Goal: Task Accomplishment & Management: Manage account settings

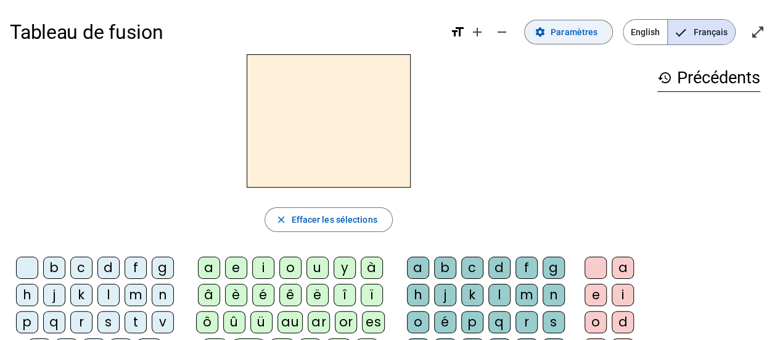
click at [567, 31] on span "Paramètres" at bounding box center [573, 32] width 47 height 15
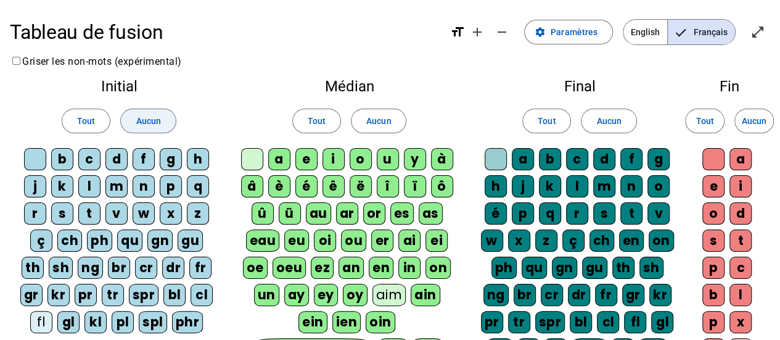
click at [146, 121] on span "Aucun" at bounding box center [148, 120] width 25 height 15
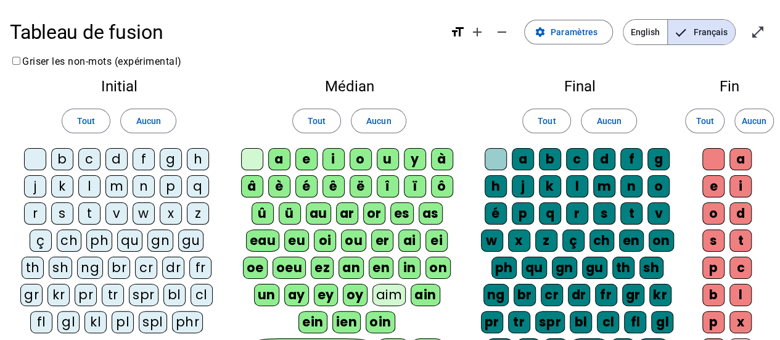
click at [62, 159] on div "b" at bounding box center [62, 159] width 22 height 22
click at [96, 158] on div "c" at bounding box center [89, 159] width 22 height 22
click at [116, 160] on div "d" at bounding box center [116, 159] width 22 height 22
click at [148, 160] on div "f" at bounding box center [144, 159] width 22 height 22
click at [33, 192] on div "j" at bounding box center [35, 186] width 22 height 22
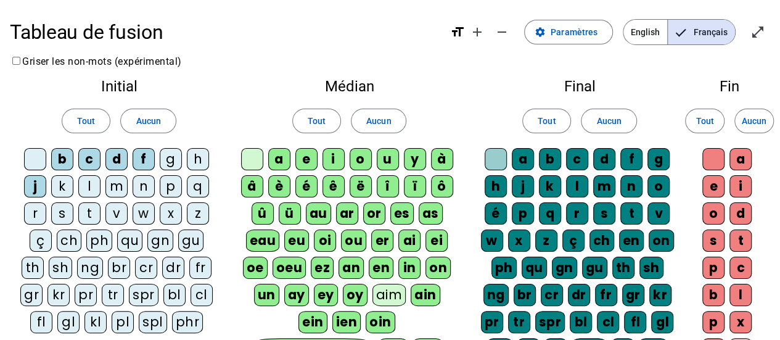
click at [64, 192] on div "k" at bounding box center [62, 186] width 22 height 22
click at [92, 183] on div "l" at bounding box center [89, 186] width 22 height 22
click at [110, 186] on div "m" at bounding box center [116, 186] width 22 height 22
click at [144, 189] on div "n" at bounding box center [144, 186] width 22 height 22
click at [171, 187] on div "p" at bounding box center [171, 186] width 22 height 22
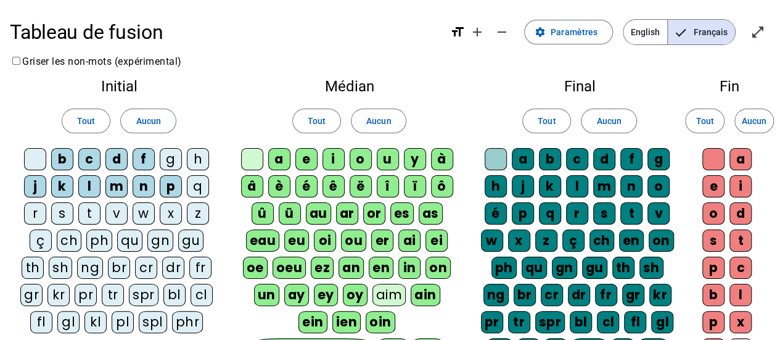
click at [68, 210] on div "s" at bounding box center [62, 213] width 22 height 22
click at [85, 213] on div "t" at bounding box center [89, 213] width 22 height 22
click at [375, 121] on span "Aucun" at bounding box center [378, 120] width 25 height 15
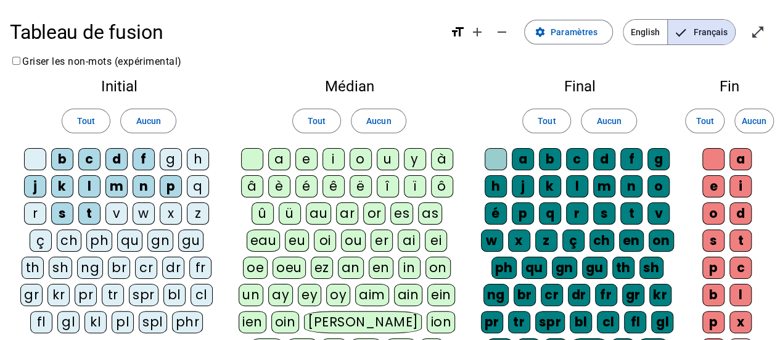
click at [282, 163] on div "a" at bounding box center [279, 159] width 22 height 22
click at [302, 159] on div "e" at bounding box center [306, 159] width 22 height 22
click at [335, 161] on div "i" at bounding box center [333, 159] width 22 height 22
click at [363, 156] on div "o" at bounding box center [360, 159] width 22 height 22
click at [388, 161] on div "u" at bounding box center [388, 159] width 22 height 22
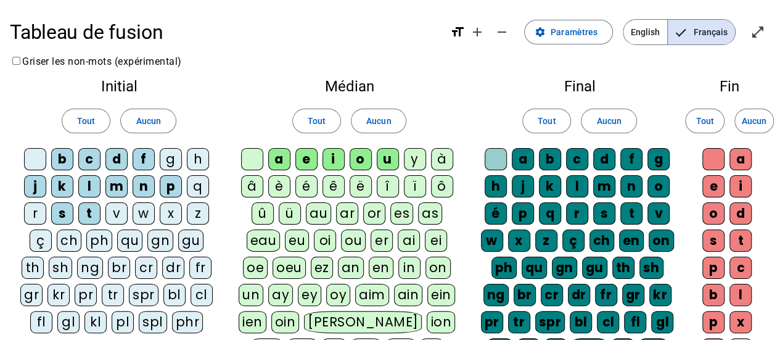
click at [412, 161] on div "y" at bounding box center [415, 159] width 22 height 22
click at [606, 123] on span "Aucun" at bounding box center [608, 120] width 25 height 15
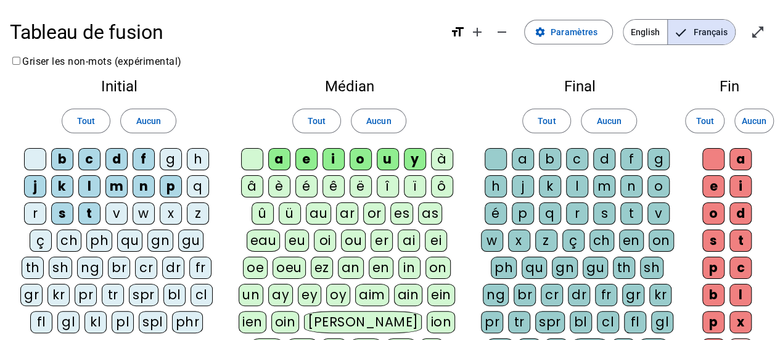
click at [494, 156] on div at bounding box center [495, 159] width 22 height 22
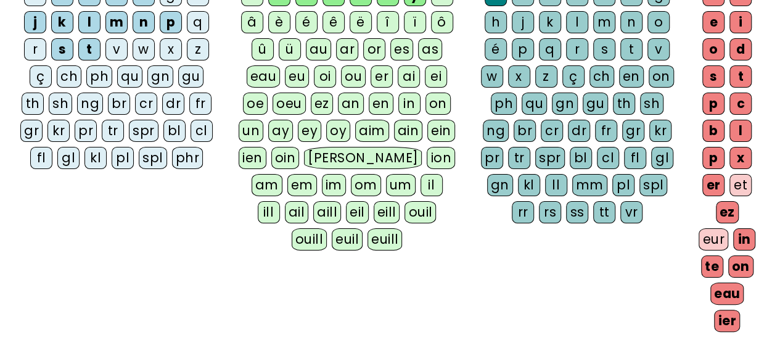
scroll to position [82, 0]
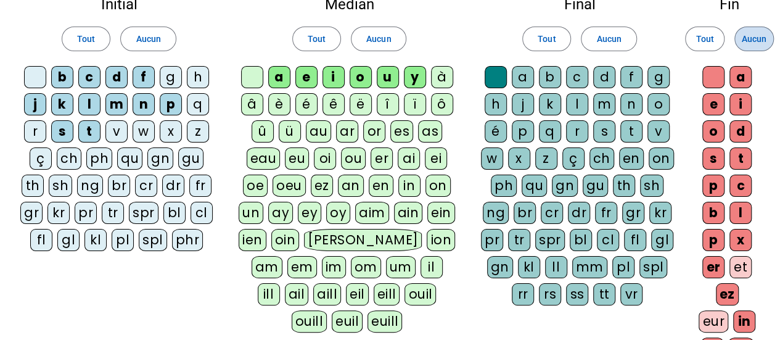
click at [761, 43] on span "Aucun" at bounding box center [753, 38] width 25 height 15
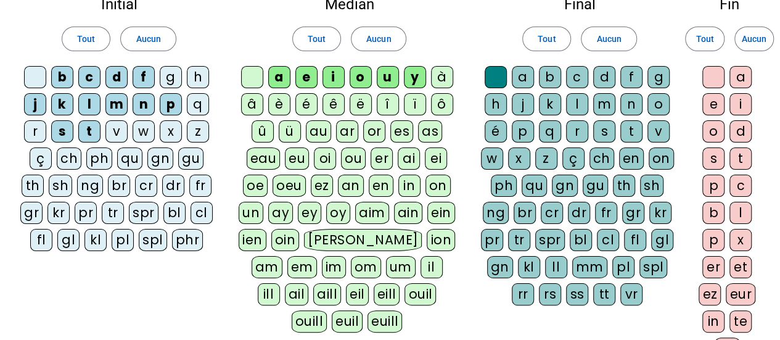
click at [713, 104] on div "e" at bounding box center [713, 104] width 22 height 22
click at [745, 75] on div "a" at bounding box center [740, 77] width 22 height 22
click at [738, 96] on div "i" at bounding box center [740, 104] width 22 height 22
click at [709, 130] on div "o" at bounding box center [713, 131] width 22 height 22
click at [717, 78] on div at bounding box center [713, 77] width 22 height 22
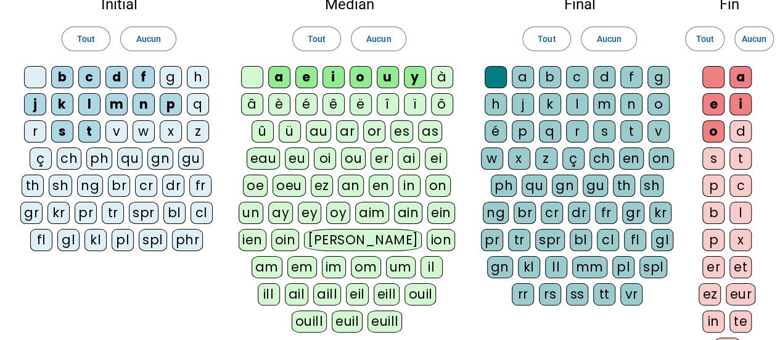
scroll to position [247, 0]
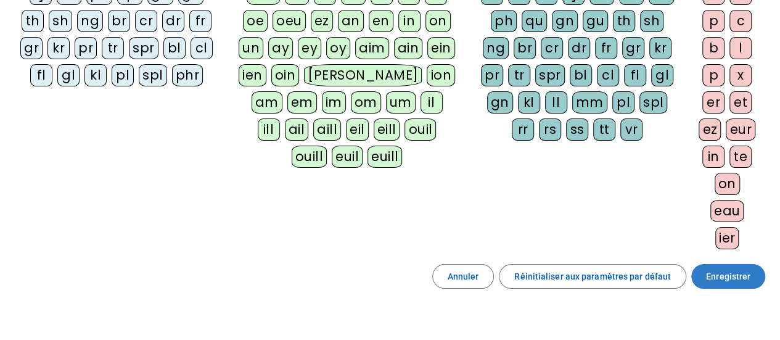
click at [738, 273] on span "Enregistrer" at bounding box center [728, 276] width 44 height 15
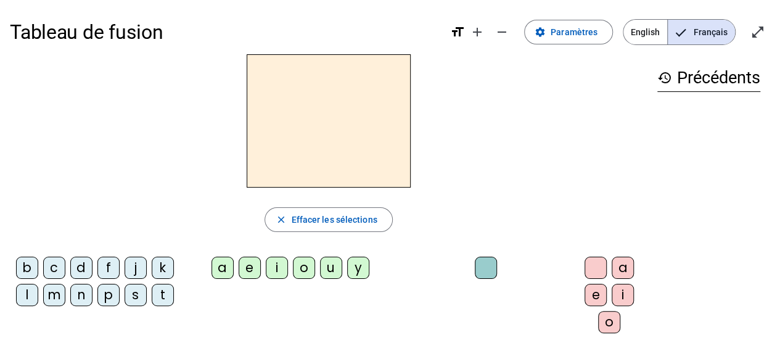
click at [37, 261] on div "b" at bounding box center [27, 267] width 22 height 22
click at [306, 274] on div "o" at bounding box center [304, 267] width 22 height 22
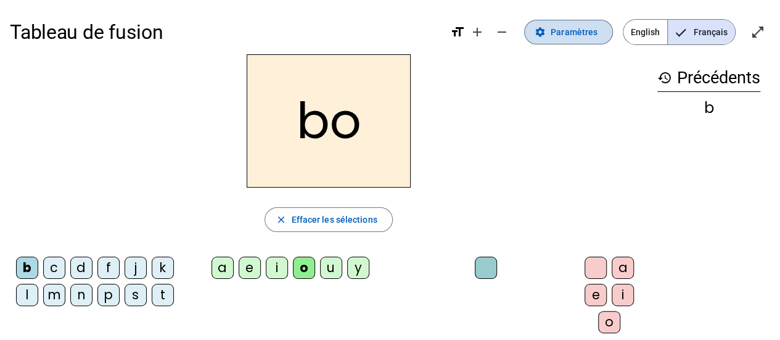
click at [568, 33] on span "Paramètres" at bounding box center [573, 32] width 47 height 15
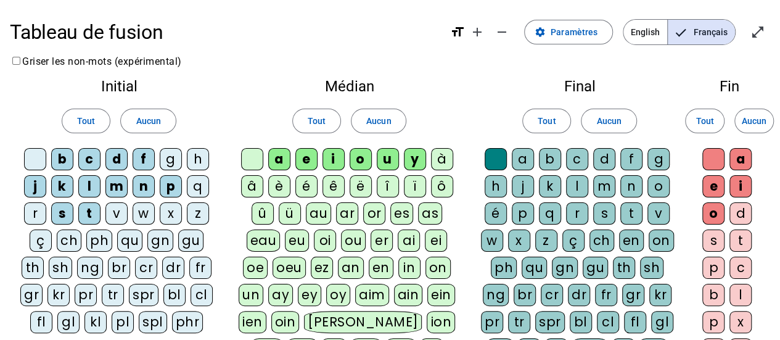
click at [604, 182] on div "m" at bounding box center [604, 186] width 22 height 22
click at [571, 180] on div "l" at bounding box center [577, 186] width 22 height 22
click at [553, 161] on div "b" at bounding box center [550, 159] width 22 height 22
click at [608, 212] on div "s" at bounding box center [604, 213] width 22 height 22
click at [532, 213] on div "p" at bounding box center [523, 213] width 22 height 22
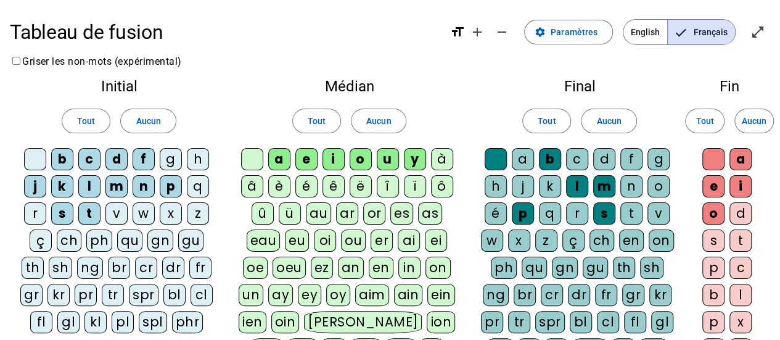
click at [526, 186] on div "j" at bounding box center [523, 186] width 22 height 22
click at [528, 157] on div "a" at bounding box center [523, 159] width 22 height 22
click at [607, 161] on div "d" at bounding box center [604, 159] width 22 height 22
click at [629, 162] on div "f" at bounding box center [631, 159] width 22 height 22
click at [636, 213] on div "t" at bounding box center [631, 213] width 22 height 22
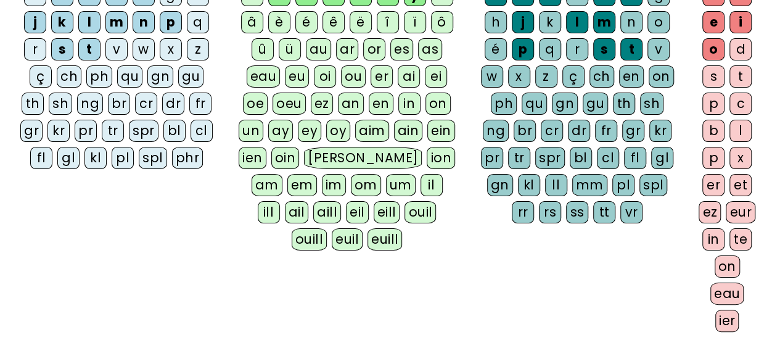
scroll to position [319, 0]
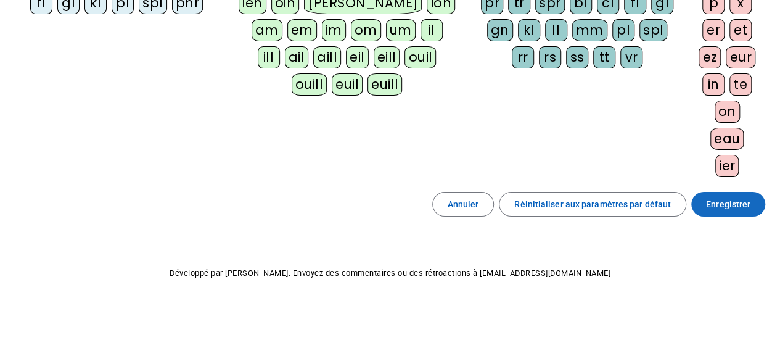
click at [746, 197] on span "Enregistrer" at bounding box center [728, 204] width 44 height 15
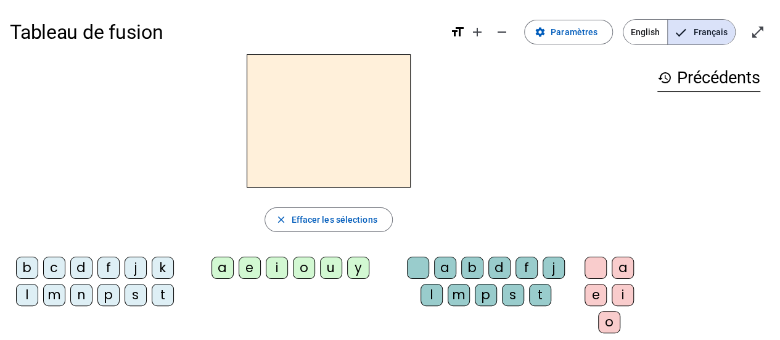
click at [23, 272] on div "b" at bounding box center [27, 267] width 22 height 22
click at [306, 272] on div "o" at bounding box center [304, 267] width 22 height 22
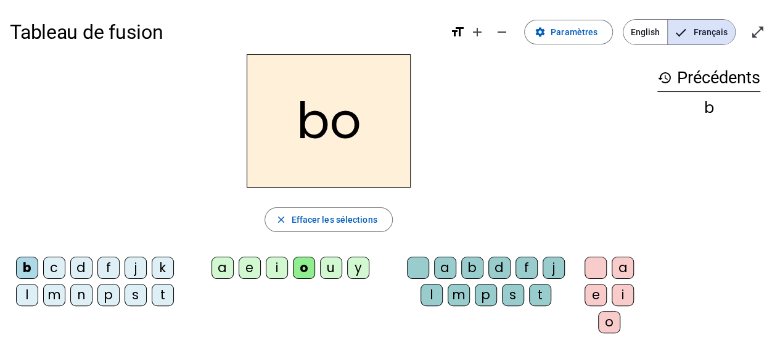
click at [437, 294] on div "l" at bounding box center [431, 295] width 22 height 22
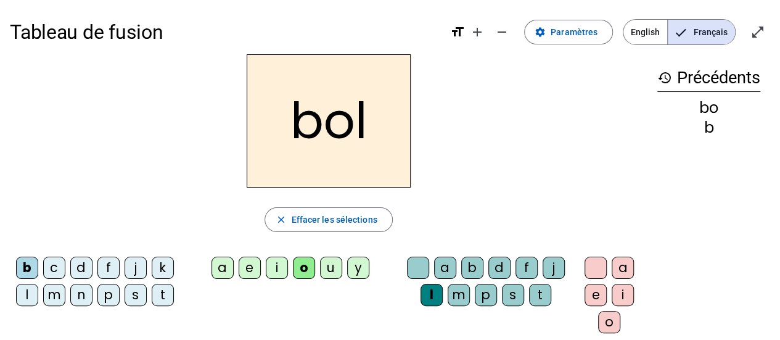
click at [324, 141] on h2 "bol" at bounding box center [329, 120] width 164 height 133
click at [320, 130] on h2 "bol" at bounding box center [329, 120] width 164 height 133
click at [134, 296] on div "s" at bounding box center [135, 295] width 22 height 22
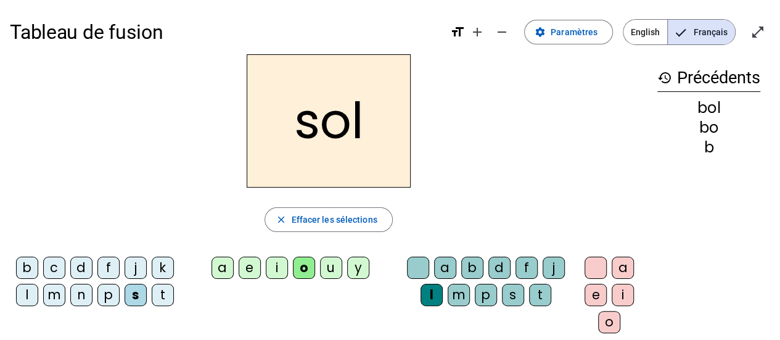
click at [106, 296] on div "p" at bounding box center [108, 295] width 22 height 22
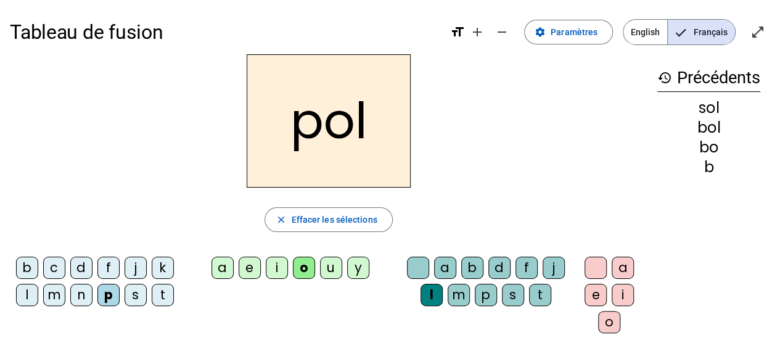
click at [277, 264] on div "i" at bounding box center [277, 267] width 22 height 22
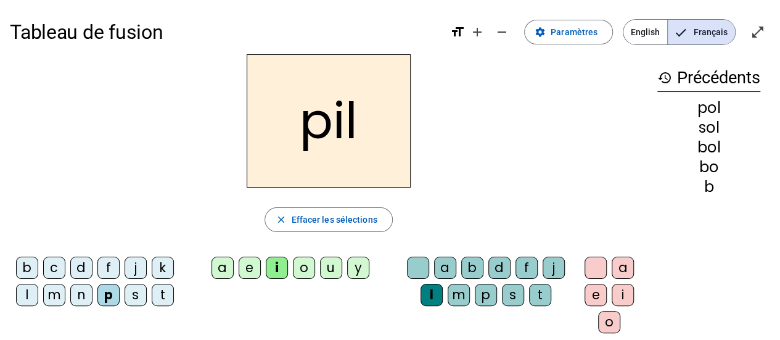
click at [107, 271] on div "f" at bounding box center [108, 267] width 22 height 22
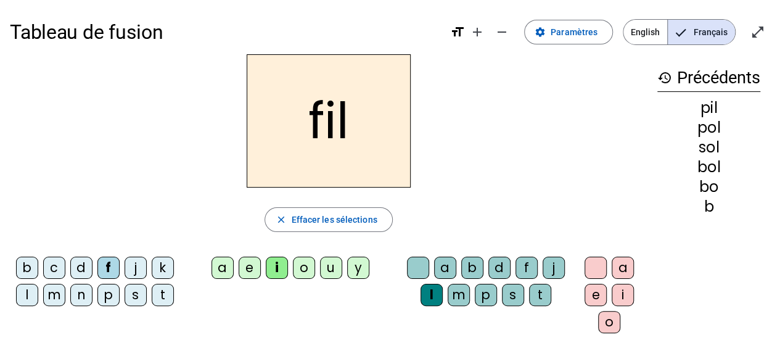
click at [56, 293] on div "m" at bounding box center [54, 295] width 22 height 22
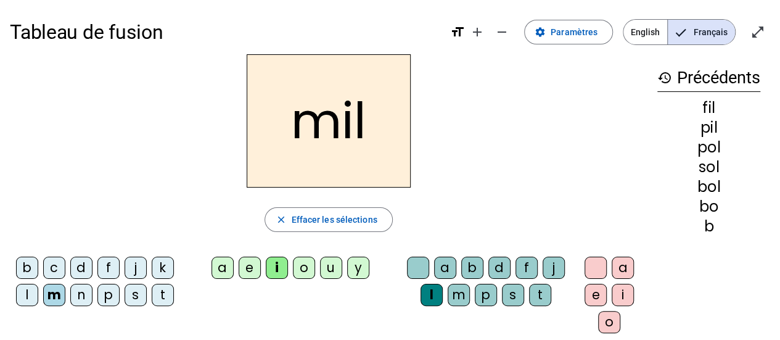
click at [222, 267] on div "a" at bounding box center [222, 267] width 22 height 22
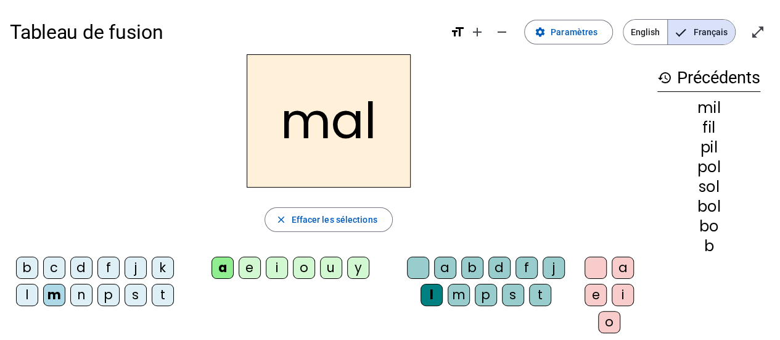
click at [131, 297] on div "s" at bounding box center [135, 295] width 22 height 22
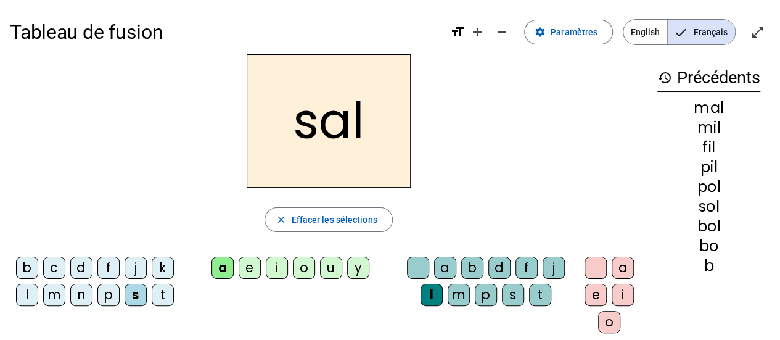
click at [542, 269] on div "j" at bounding box center [553, 267] width 22 height 22
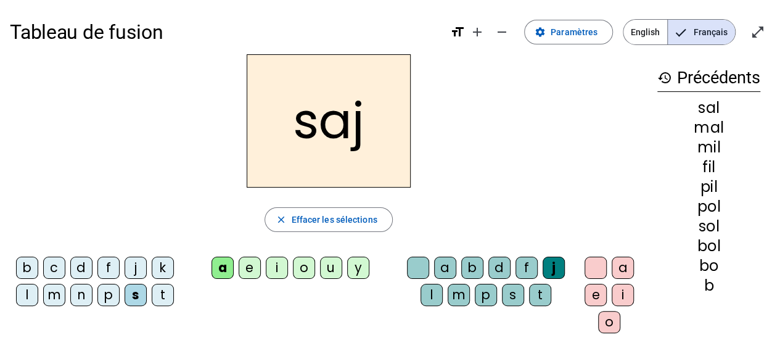
click at [431, 292] on div "l" at bounding box center [431, 295] width 22 height 22
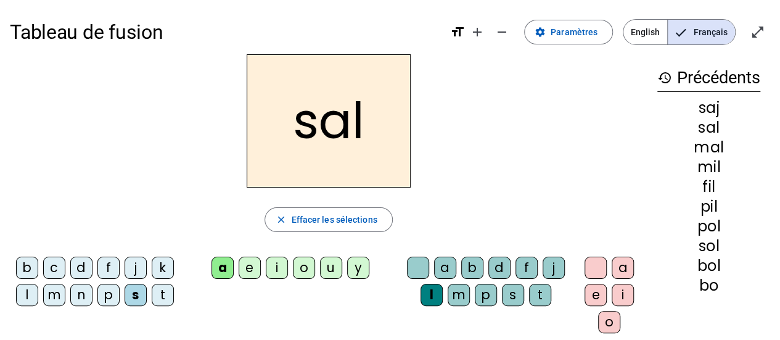
click at [621, 293] on div "i" at bounding box center [622, 295] width 22 height 22
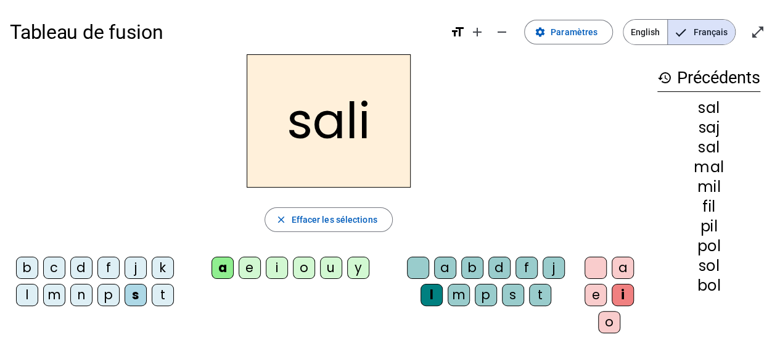
click at [327, 264] on div "u" at bounding box center [331, 267] width 22 height 22
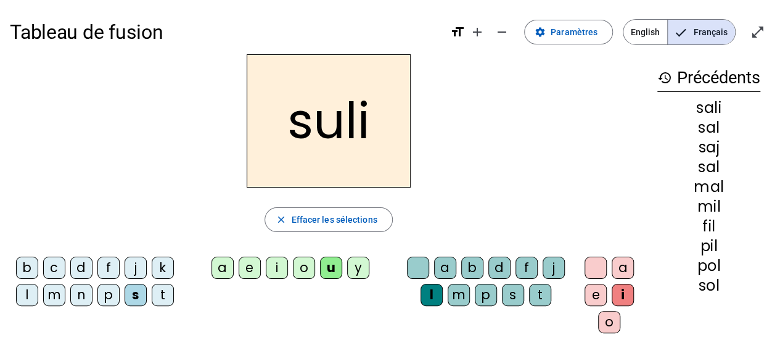
click at [306, 265] on div "o" at bounding box center [304, 267] width 22 height 22
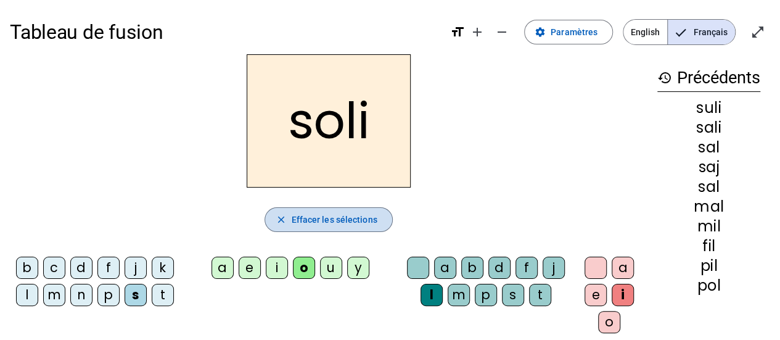
click at [325, 213] on span "Effacer les sélections" at bounding box center [334, 219] width 86 height 15
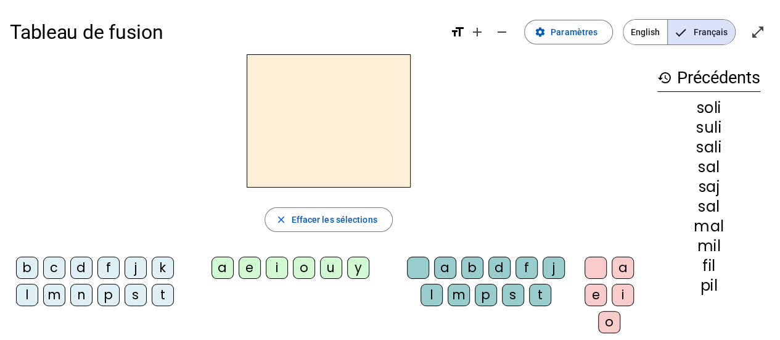
click at [133, 296] on div "s" at bounding box center [135, 295] width 22 height 22
click at [304, 264] on div "o" at bounding box center [304, 267] width 22 height 22
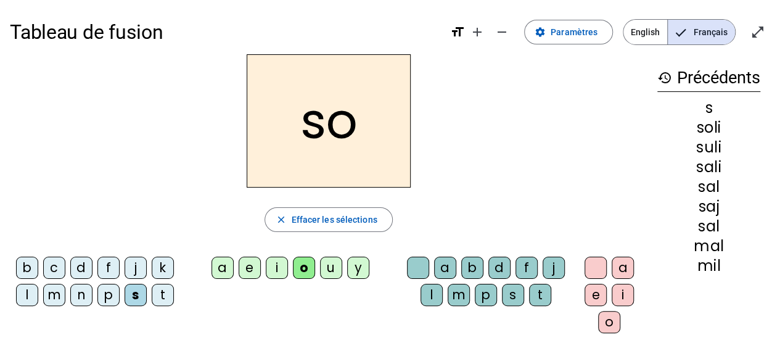
click at [524, 263] on div "f" at bounding box center [526, 267] width 22 height 22
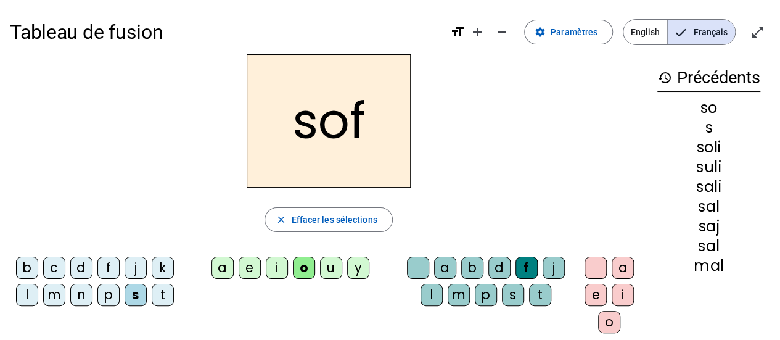
click at [621, 270] on div "a" at bounding box center [622, 267] width 22 height 22
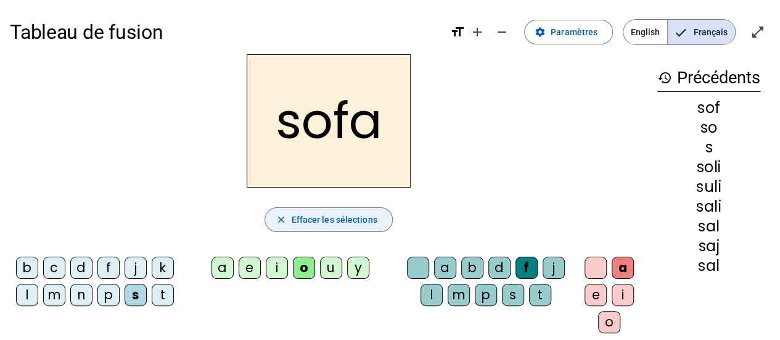
click at [327, 221] on span "Effacer les sélections" at bounding box center [334, 219] width 86 height 15
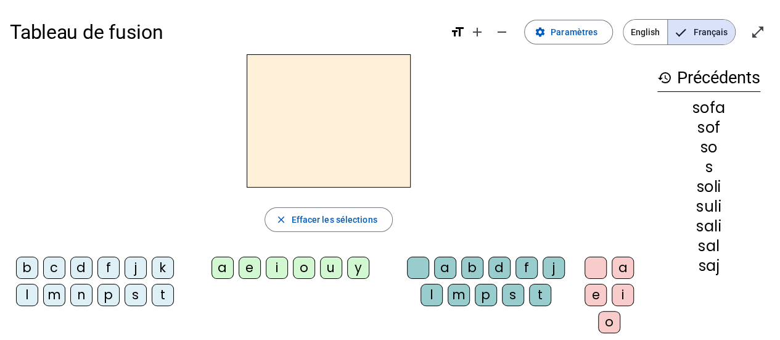
click at [159, 296] on div "t" at bounding box center [163, 295] width 22 height 22
click at [215, 259] on div "a" at bounding box center [222, 267] width 22 height 22
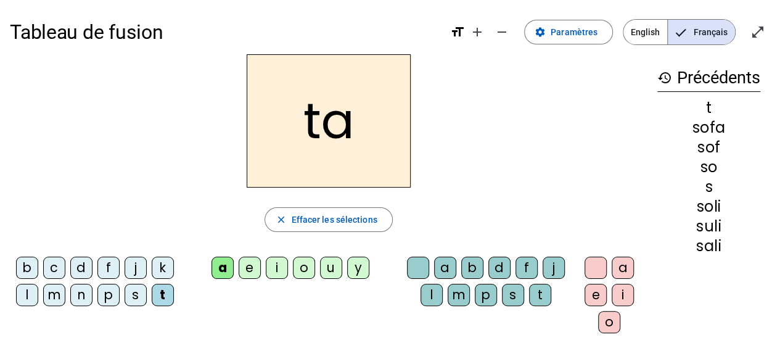
click at [492, 295] on div "p" at bounding box center [486, 295] width 22 height 22
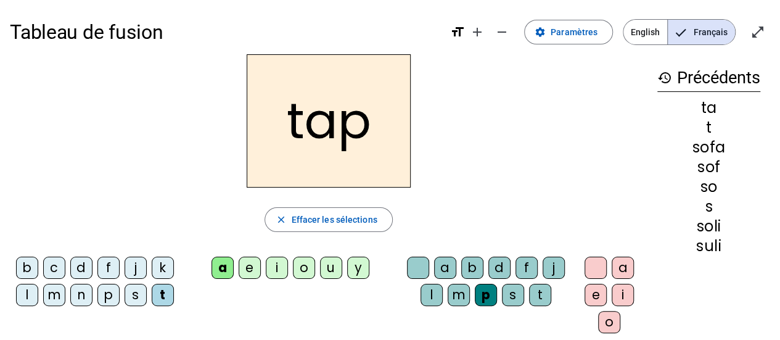
click at [620, 294] on div "i" at bounding box center [622, 295] width 22 height 22
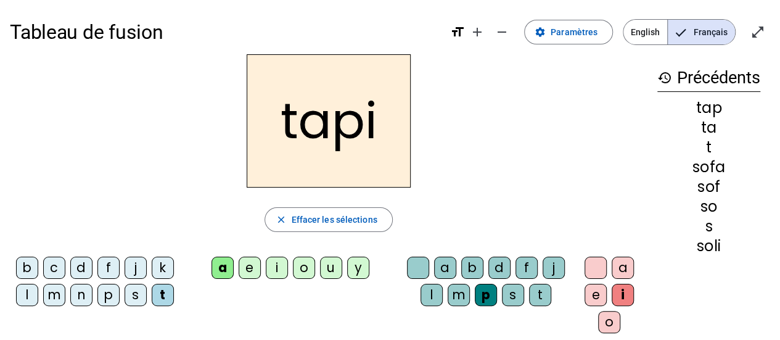
click at [667, 79] on mat-icon "history" at bounding box center [664, 77] width 15 height 15
click at [694, 82] on h3 "history Précédents" at bounding box center [708, 78] width 103 height 28
click at [661, 85] on h3 "history Précédents" at bounding box center [708, 78] width 103 height 28
click at [671, 83] on h3 "history Précédents" at bounding box center [708, 78] width 103 height 28
click at [717, 74] on h3 "history Précédents" at bounding box center [708, 78] width 103 height 28
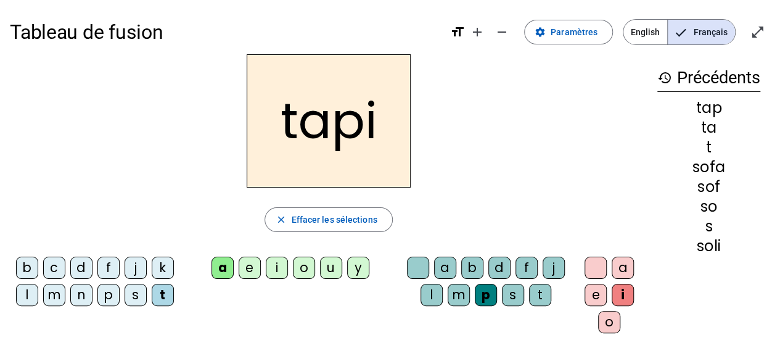
click at [714, 89] on h3 "history Précédents" at bounding box center [708, 78] width 103 height 28
click at [734, 75] on h3 "history Précédents" at bounding box center [708, 78] width 103 height 28
click at [738, 81] on h3 "history Précédents" at bounding box center [708, 78] width 103 height 28
click at [658, 87] on h3 "history Précédents" at bounding box center [708, 78] width 103 height 28
click at [330, 232] on span "button" at bounding box center [328, 220] width 126 height 30
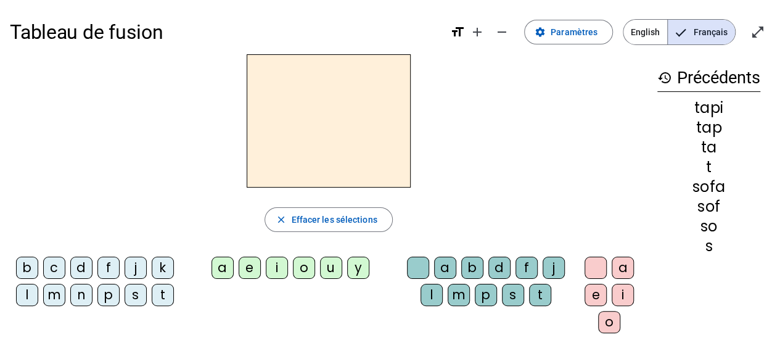
click at [692, 181] on div "sofa" at bounding box center [708, 186] width 103 height 15
click at [696, 179] on div "sofa" at bounding box center [708, 186] width 103 height 15
click at [700, 157] on div "tapi tap ta t sofa sof so s" at bounding box center [708, 176] width 103 height 153
click at [680, 140] on div "ta" at bounding box center [708, 147] width 103 height 15
click at [678, 138] on div "tapi tap ta t sofa sof so s" at bounding box center [708, 176] width 103 height 153
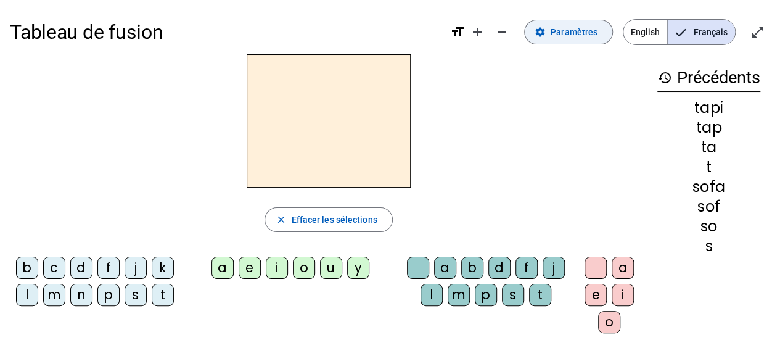
click at [566, 32] on span "Paramètres" at bounding box center [573, 32] width 47 height 15
